Goal: Obtain resource: Download file/media

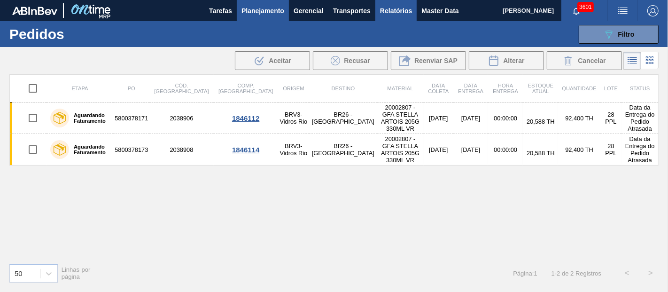
click at [398, 14] on span "Relatórios" at bounding box center [396, 10] width 32 height 11
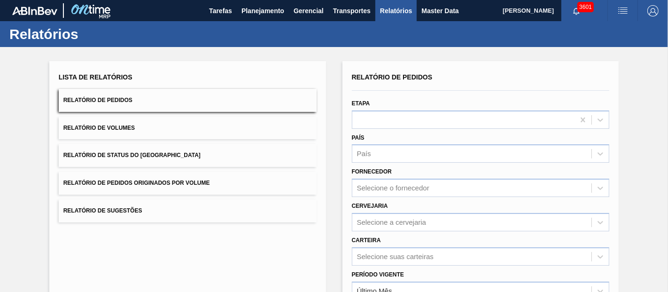
drag, startPoint x: 151, startPoint y: 188, endPoint x: 315, endPoint y: 214, distance: 165.9
click at [151, 189] on button "Relatório de Pedidos Originados por Volume" at bounding box center [188, 182] width 258 height 23
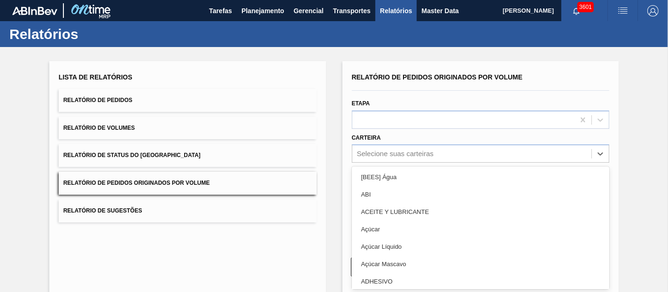
click at [379, 153] on div "Relatório de Pedidos Originados por Volume Etapa Carteira option [BEES] Água fo…" at bounding box center [481, 155] width 258 height 171
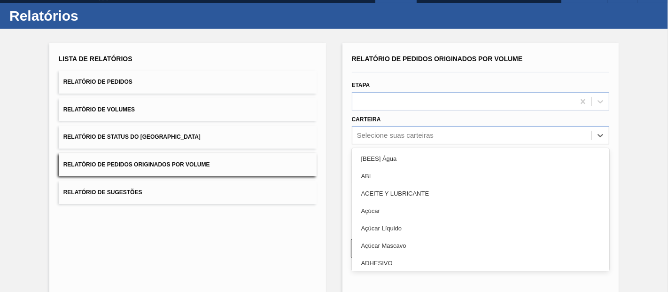
scroll to position [19, 0]
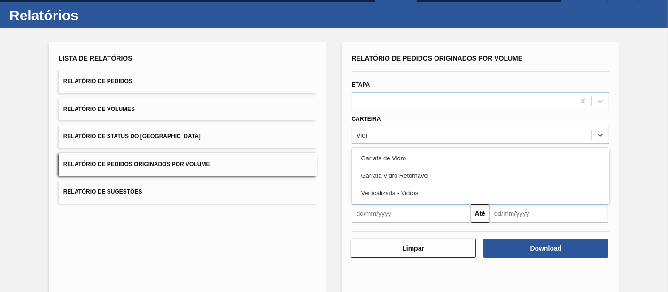
type input "vidro"
click at [376, 153] on div "Garrafa de Vidro" at bounding box center [481, 157] width 258 height 17
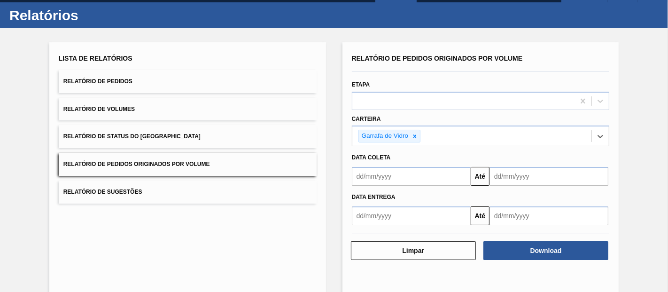
click at [370, 164] on div "Até" at bounding box center [480, 174] width 265 height 21
click at [373, 173] on input "text" at bounding box center [411, 176] width 119 height 19
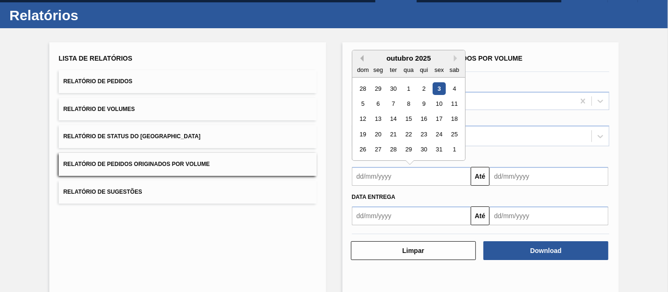
click at [362, 60] on button "Previous Month" at bounding box center [360, 58] width 7 height 7
click at [376, 85] on div "1" at bounding box center [377, 88] width 13 height 13
type input "[DATE]"
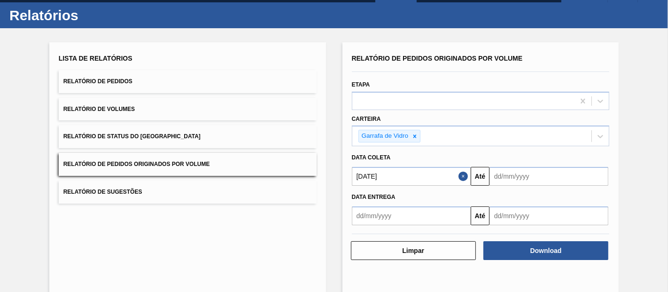
click at [507, 173] on input "text" at bounding box center [548, 176] width 119 height 19
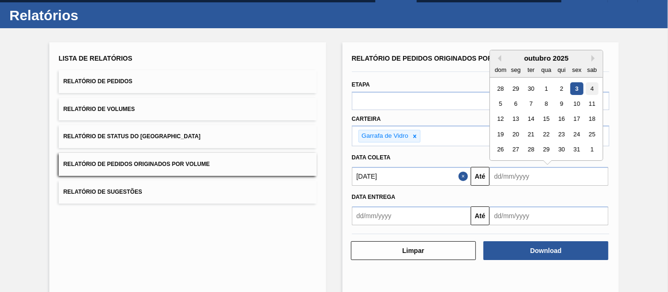
click at [588, 90] on div "4" at bounding box center [591, 88] width 13 height 13
type input "[DATE]"
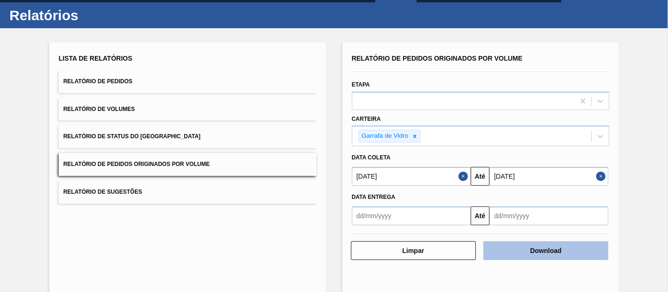
click at [527, 253] on button "Download" at bounding box center [545, 250] width 125 height 19
